Goal: Navigation & Orientation: Find specific page/section

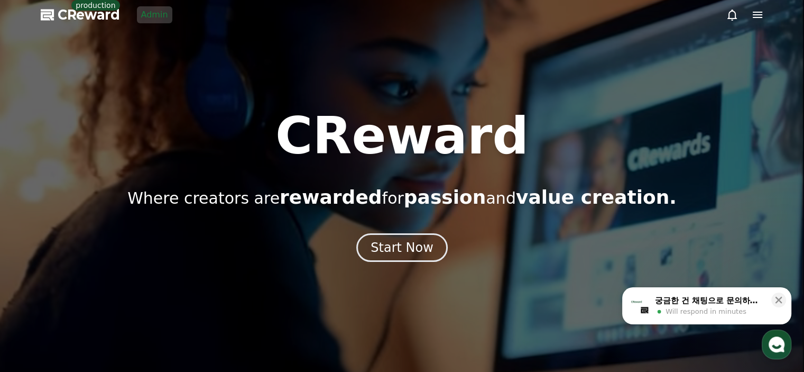
click at [154, 19] on link "Admin" at bounding box center [154, 14] width 35 height 17
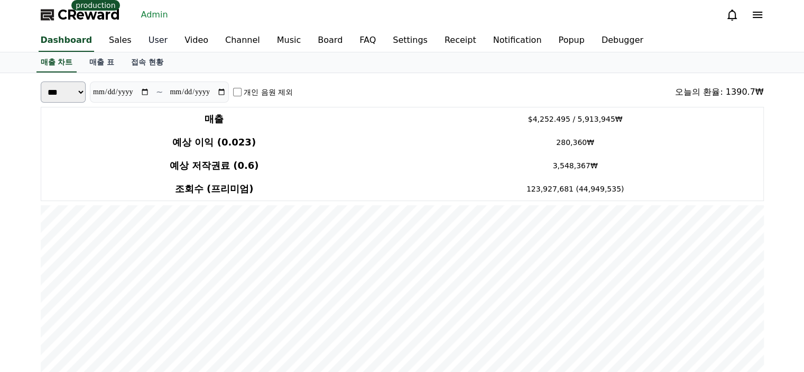
click at [144, 38] on link "User" at bounding box center [158, 41] width 36 height 22
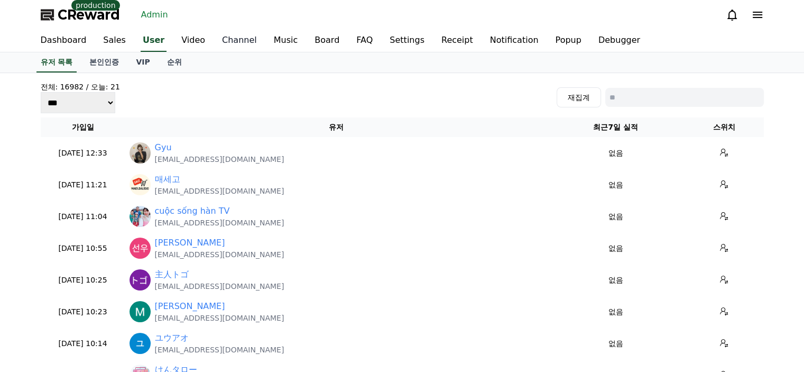
click at [230, 42] on link "Channel" at bounding box center [240, 41] width 52 height 22
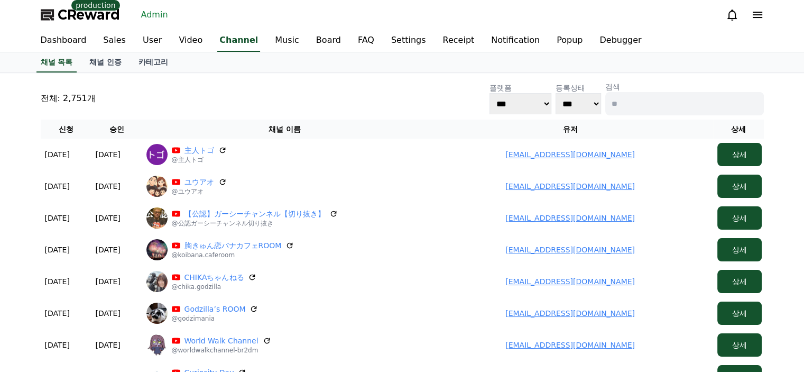
click at [210, 99] on div "전체: 2,751개 플랫폼 *** ***** **** 등록상태 *** *** 검색" at bounding box center [403, 98] width 724 height 34
click at [49, 43] on link "Dashboard" at bounding box center [63, 41] width 63 height 22
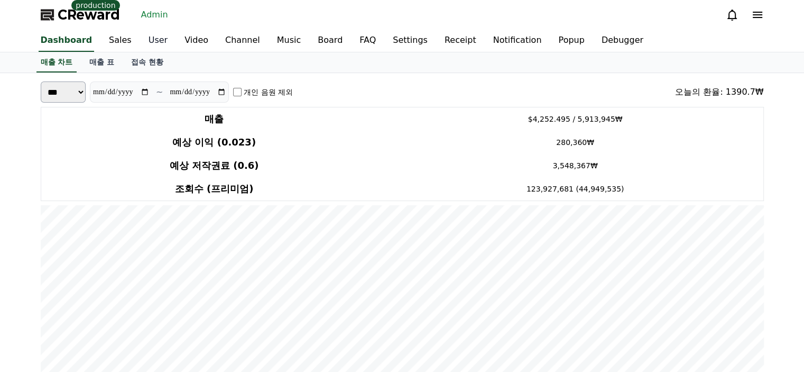
click at [140, 49] on link "User" at bounding box center [158, 41] width 36 height 22
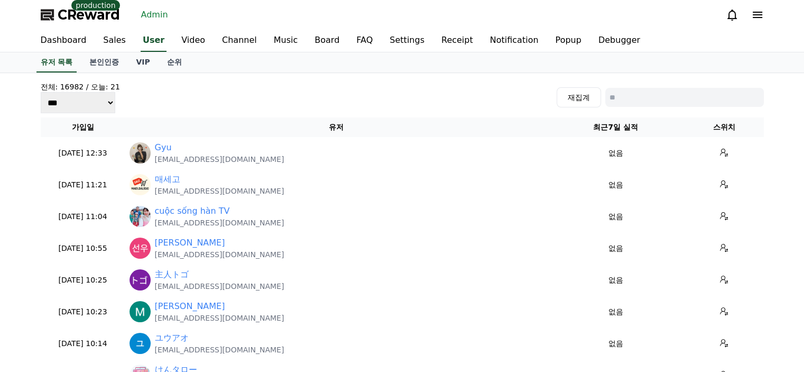
click at [110, 73] on div "전체: 16982 / [DATE]: 21 *** *** *** 재집계 가입일 유저 최근7일 실적 스위치 [DATE] 12:33 09-05 Gy…" at bounding box center [402, 358] width 740 height 570
click at [112, 64] on link "본인인증" at bounding box center [104, 62] width 47 height 20
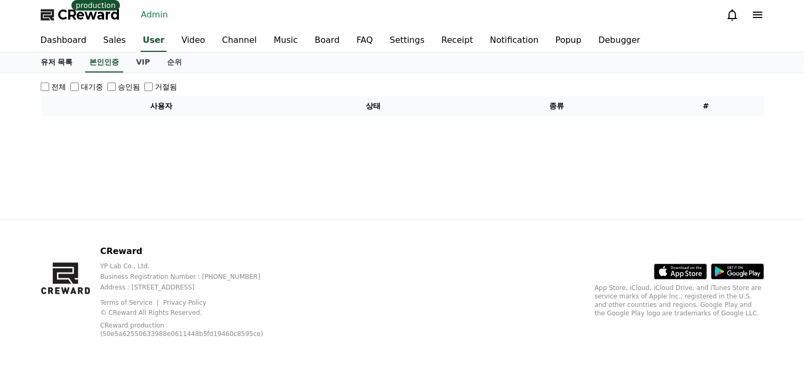
click at [60, 59] on link "유저 목록" at bounding box center [56, 62] width 49 height 20
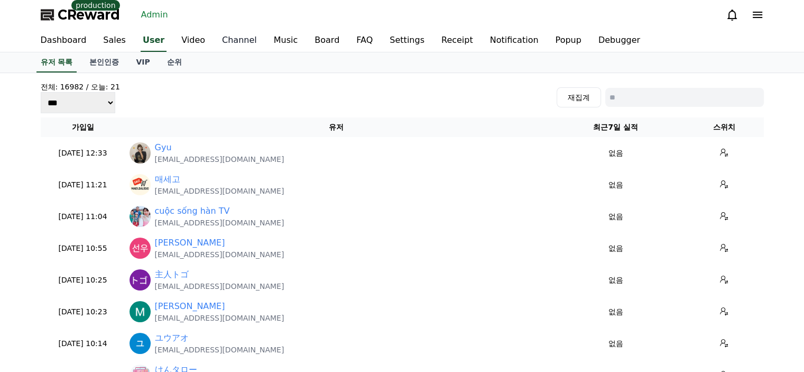
click at [229, 39] on link "Channel" at bounding box center [240, 41] width 52 height 22
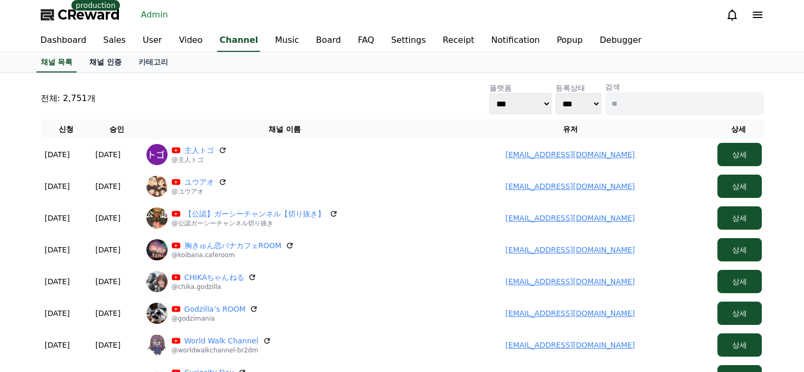
click at [107, 65] on link "채널 인증" at bounding box center [105, 62] width 49 height 20
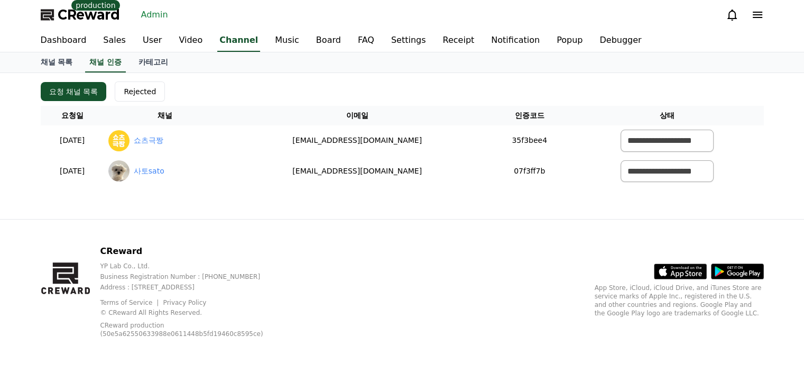
click at [309, 94] on div "요청 채널 목록 Rejected" at bounding box center [403, 91] width 724 height 20
